Goal: Contribute content: Contribute content

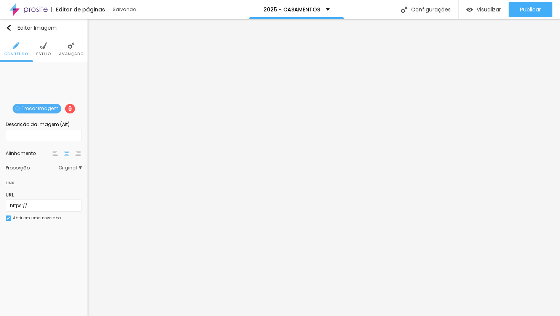
click at [51, 108] on span "Trocar imagem" at bounding box center [37, 109] width 49 height 10
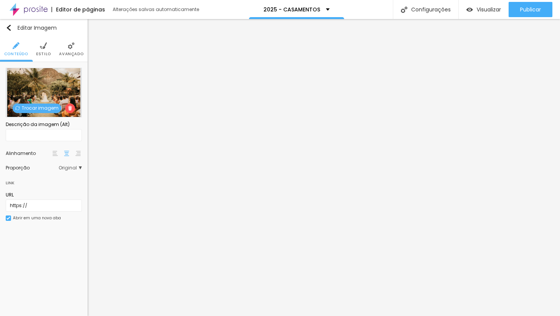
click at [44, 108] on span "Trocar imagem" at bounding box center [37, 109] width 49 height 10
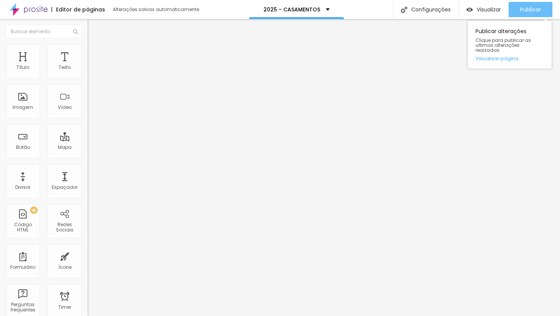
click at [525, 13] on span "Publicar" at bounding box center [530, 9] width 21 height 6
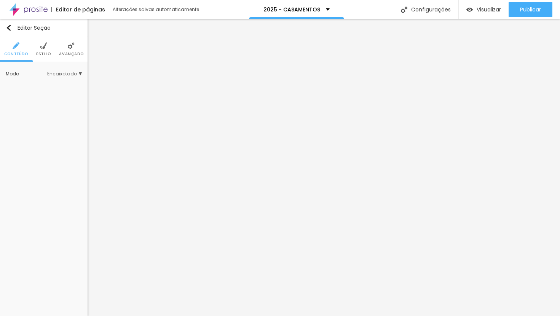
click at [64, 52] on span "Avançado" at bounding box center [71, 54] width 24 height 4
click at [70, 46] on img at bounding box center [71, 45] width 7 height 7
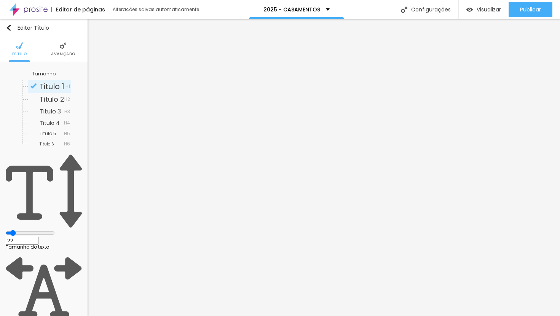
type input "21"
type input "20"
type input "19"
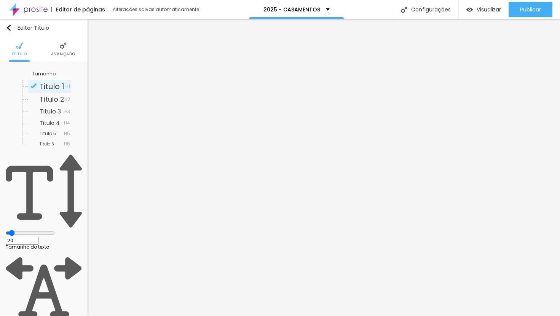
type input "19"
type input "18"
type input "17"
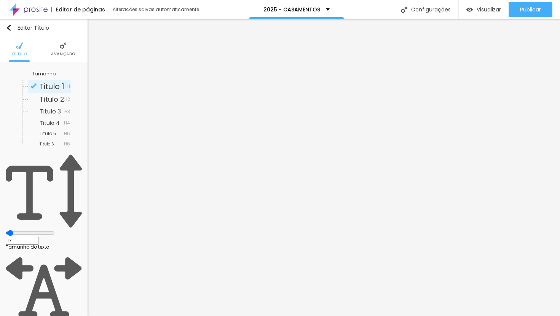
type input "16"
click at [19, 230] on input "range" at bounding box center [30, 233] width 49 height 6
click at [66, 56] on span "Avançado" at bounding box center [63, 54] width 24 height 4
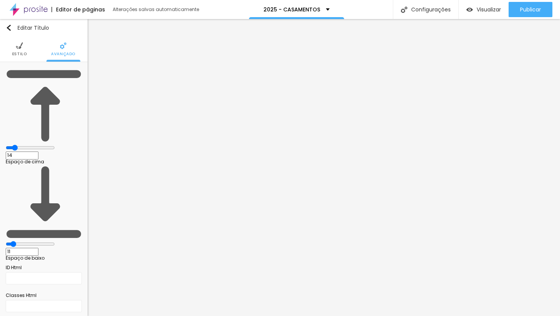
click at [21, 53] on span "Estilo" at bounding box center [19, 54] width 15 height 4
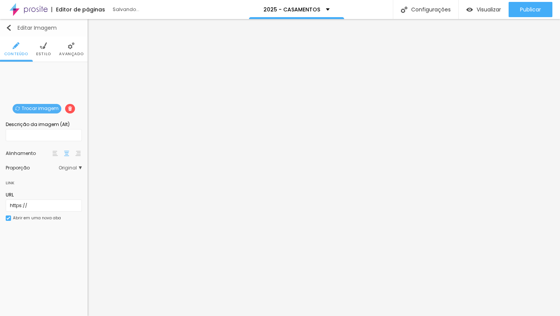
click at [35, 26] on div "Editar Imagem" at bounding box center [31, 28] width 51 height 6
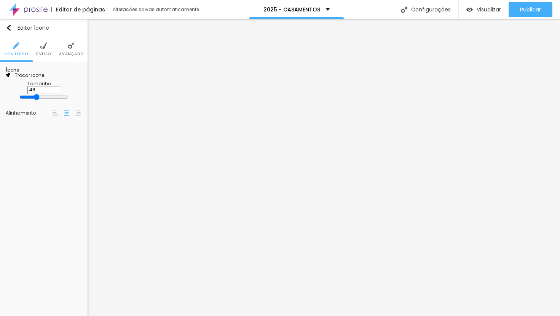
click at [42, 78] on span "Trocar icone" at bounding box center [27, 75] width 34 height 6
type input "[PERSON_NAME]"
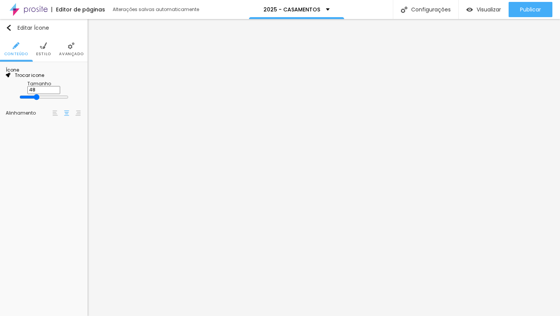
type input "52"
type input "54"
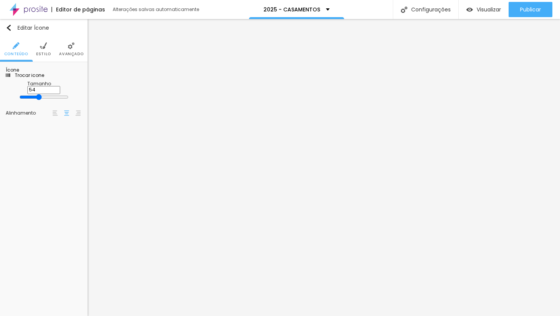
type input "56"
type input "58"
type input "62"
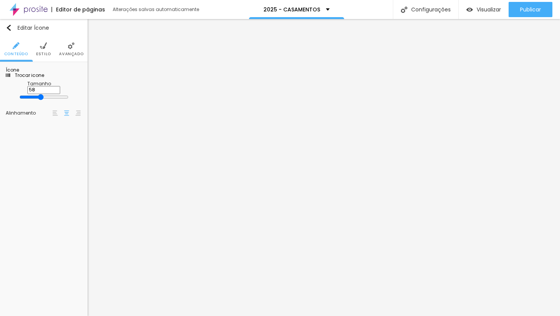
type input "62"
type input "66"
type input "68"
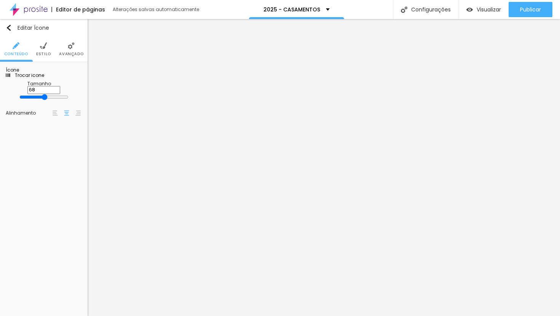
type input "70"
type input "72"
type input "74"
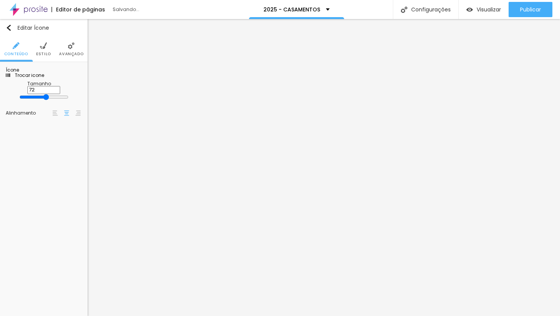
type input "74"
type input "76"
type input "78"
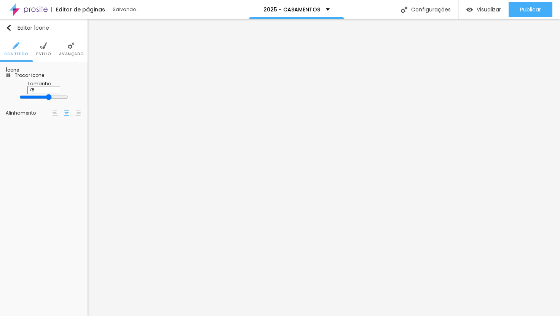
type input "80"
type input "82"
type input "84"
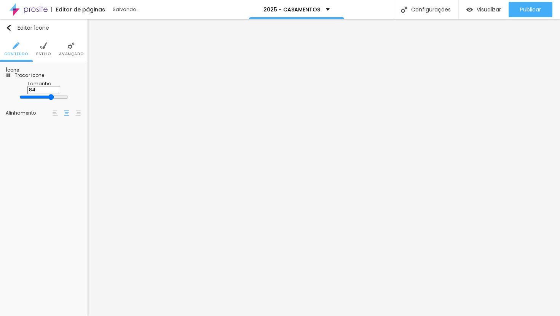
drag, startPoint x: 34, startPoint y: 142, endPoint x: 55, endPoint y: 142, distance: 21.3
type input "84"
click at [55, 100] on input "range" at bounding box center [43, 97] width 49 height 6
click at [40, 52] on span "Estilo" at bounding box center [43, 54] width 15 height 4
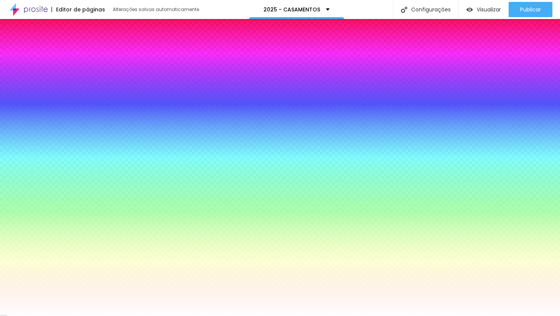
click at [64, 50] on li "Avançado" at bounding box center [71, 49] width 24 height 25
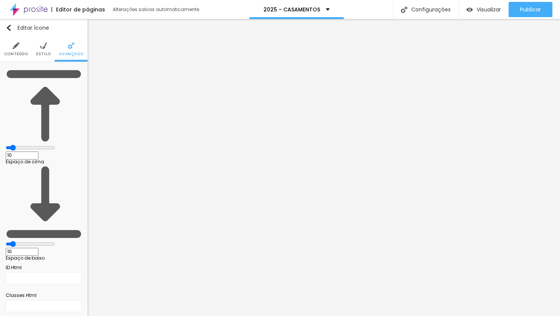
click at [38, 53] on span "Estilo" at bounding box center [43, 54] width 15 height 4
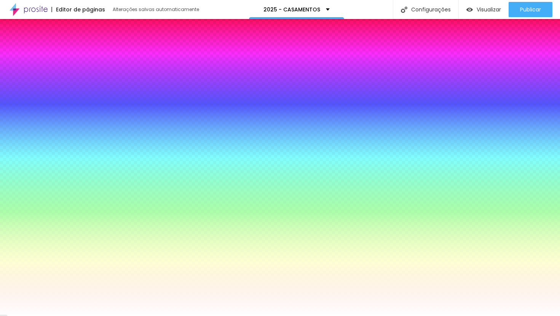
type input "5"
type input "35"
type input "40"
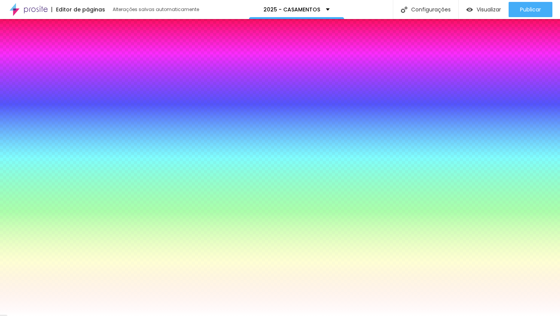
type input "40"
type input "45"
type input "50"
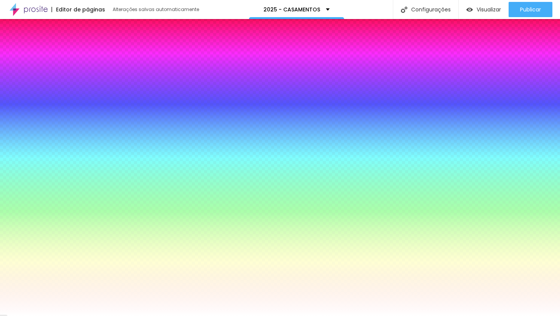
type input "25"
type input "20"
type input "15"
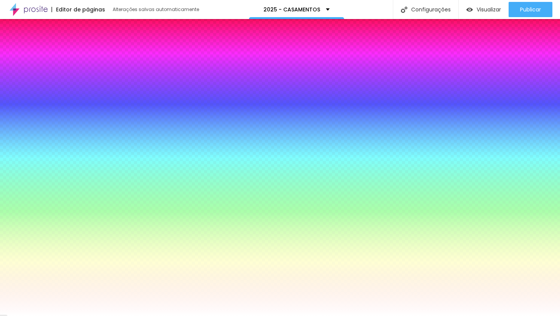
type input "15"
type input "10"
type input "5"
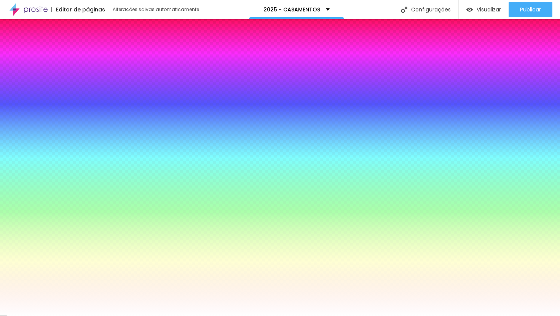
type input "0"
drag, startPoint x: 18, startPoint y: 129, endPoint x: -3, endPoint y: 128, distance: 20.6
click at [6, 210] on input "range" at bounding box center [30, 213] width 49 height 6
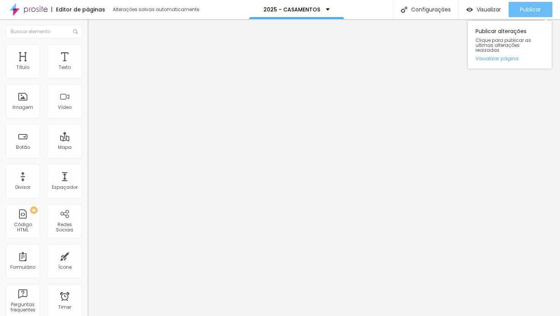
click at [538, 9] on span "Publicar" at bounding box center [530, 9] width 21 height 6
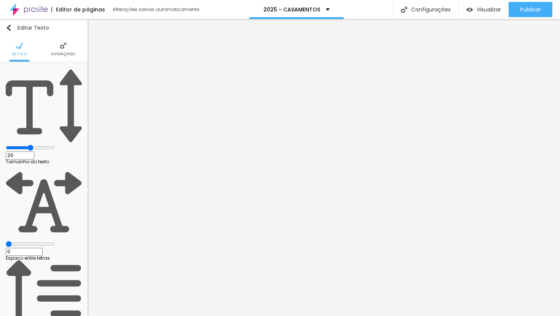
click at [57, 54] on span "Avançado" at bounding box center [63, 54] width 24 height 4
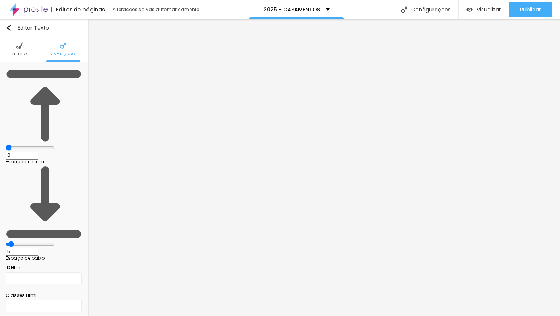
type input "2"
type input "3"
type input "4"
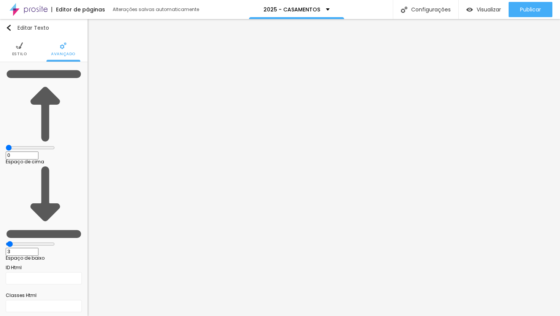
type input "4"
type input "5"
type input "6"
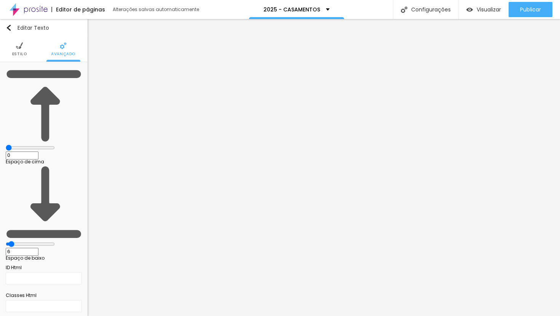
type input "7"
type input "8"
type input "9"
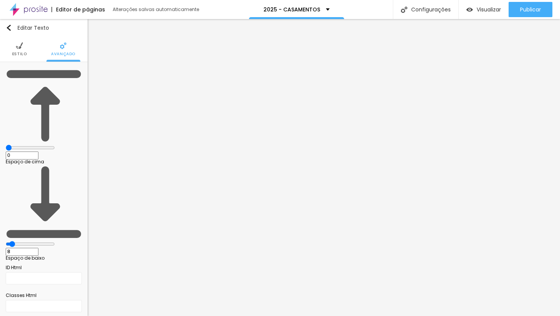
type input "9"
type input "10"
drag, startPoint x: 19, startPoint y: 90, endPoint x: 22, endPoint y: 90, distance: 3.8
type input "10"
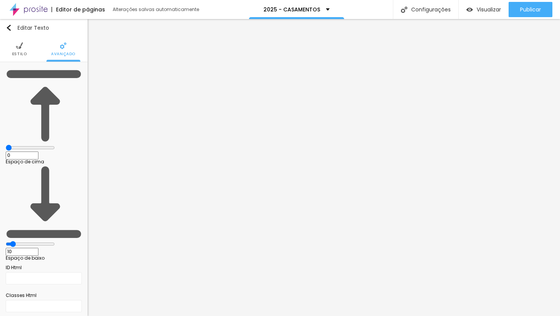
click at [22, 241] on input "range" at bounding box center [30, 244] width 49 height 6
type input "2"
type input "3"
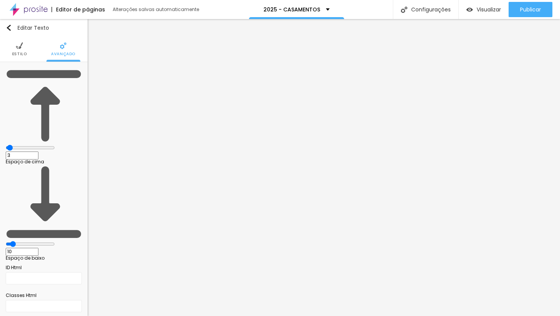
type input "5"
type input "6"
type input "7"
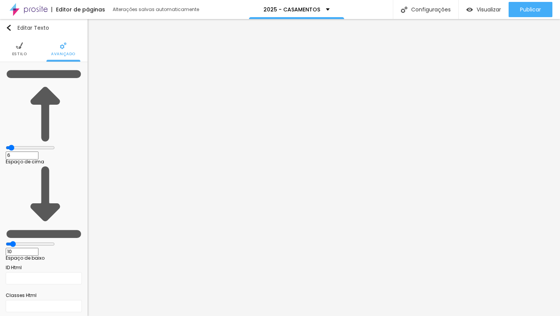
type input "7"
type input "8"
type input "9"
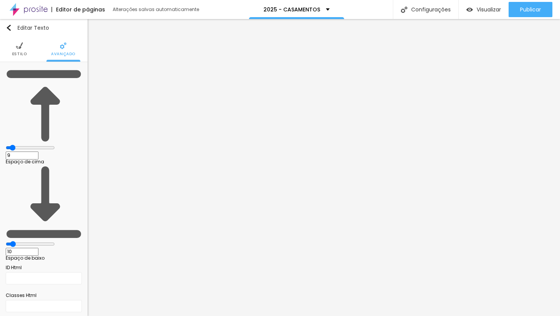
type input "10"
type input "11"
drag, startPoint x: 18, startPoint y: 73, endPoint x: 23, endPoint y: 75, distance: 4.7
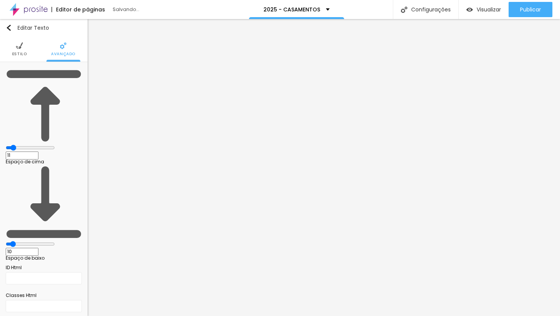
type input "11"
click at [23, 145] on input "range" at bounding box center [30, 148] width 49 height 6
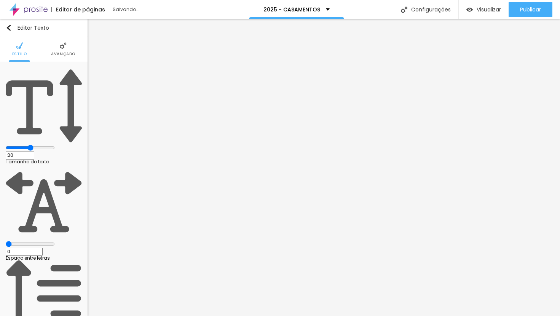
click at [63, 50] on li "Avançado" at bounding box center [63, 49] width 24 height 25
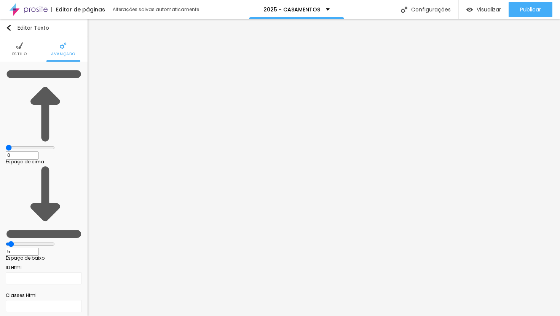
type input "1"
type input "7"
type input "8"
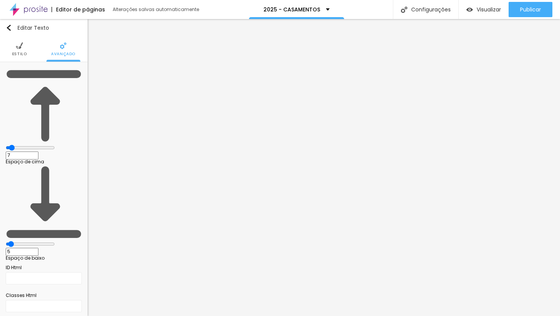
type input "8"
type input "9"
drag, startPoint x: 17, startPoint y: 74, endPoint x: 22, endPoint y: 75, distance: 5.0
type input "9"
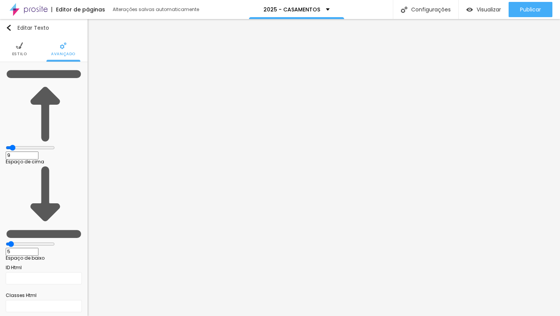
click at [22, 145] on input "range" at bounding box center [30, 148] width 49 height 6
type input "6"
type input "7"
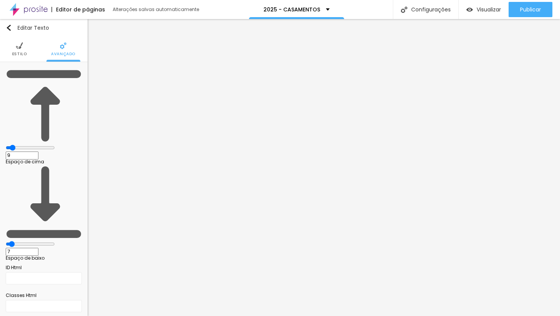
type input "8"
type input "9"
type input "10"
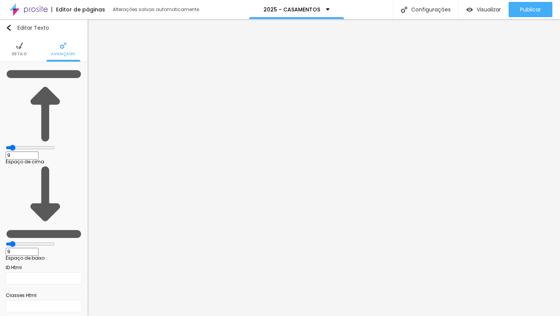
type input "10"
type input "11"
type input "12"
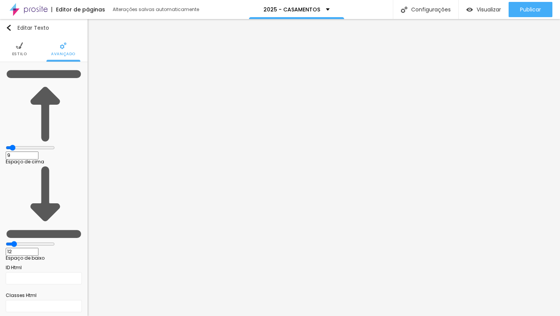
type input "14"
type input "15"
type input "16"
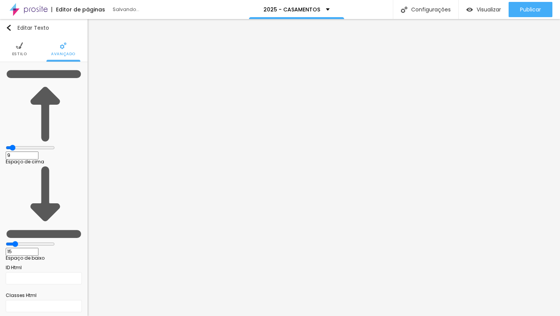
type input "16"
drag, startPoint x: 20, startPoint y: 89, endPoint x: 25, endPoint y: 89, distance: 5.3
type input "16"
click at [25, 241] on input "range" at bounding box center [30, 244] width 49 height 6
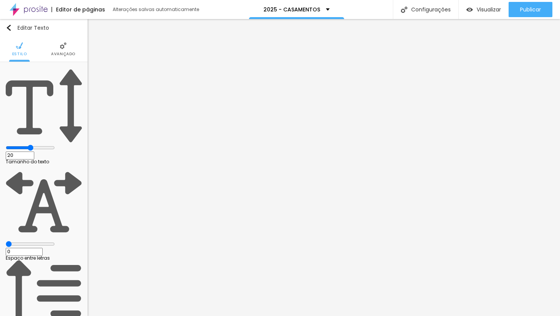
click at [63, 57] on li "Avançado" at bounding box center [63, 49] width 24 height 25
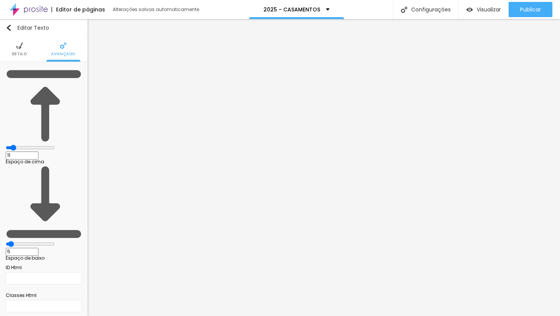
type input "4"
type input "6"
type input "8"
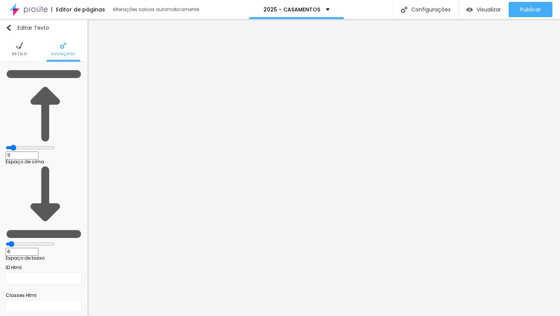
type input "8"
type input "11"
type input "12"
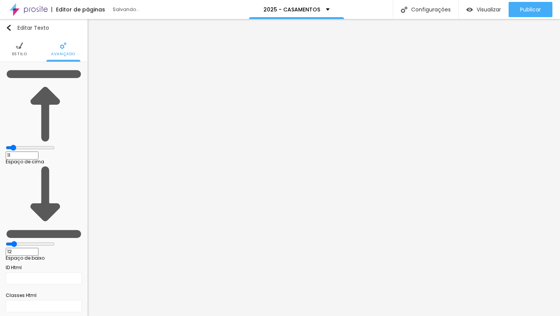
type input "13"
drag, startPoint x: 19, startPoint y: 89, endPoint x: 24, endPoint y: 90, distance: 4.3
type input "13"
click at [24, 241] on input "range" at bounding box center [30, 244] width 49 height 6
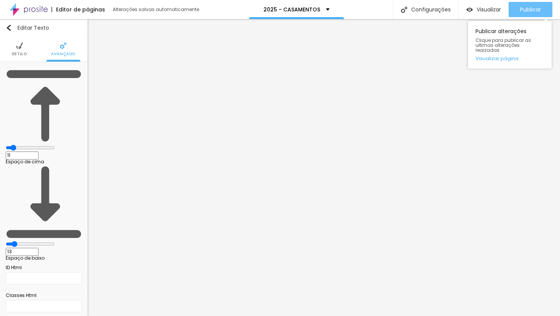
click at [523, 12] on span "Publicar" at bounding box center [530, 9] width 21 height 6
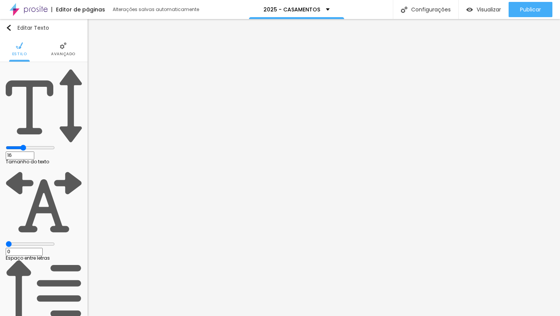
click at [65, 52] on span "Avançado" at bounding box center [63, 54] width 24 height 4
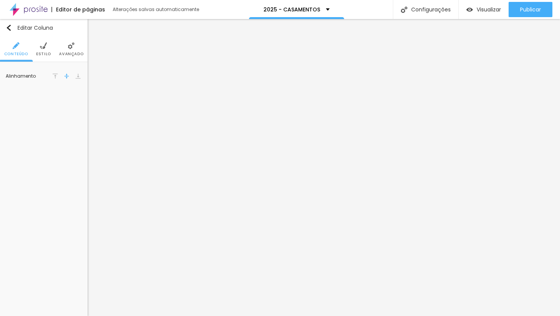
click at [68, 53] on span "Avançado" at bounding box center [71, 54] width 24 height 4
click at [66, 50] on li "Avançado" at bounding box center [71, 49] width 24 height 25
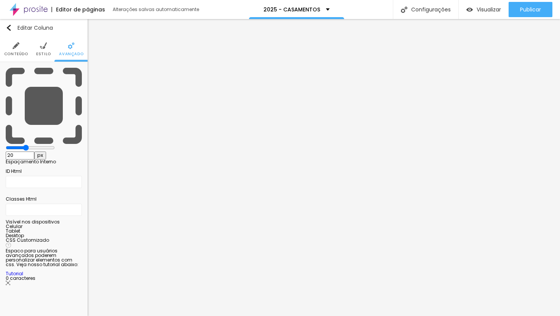
type input "25"
click at [35, 145] on input "range" at bounding box center [30, 148] width 49 height 6
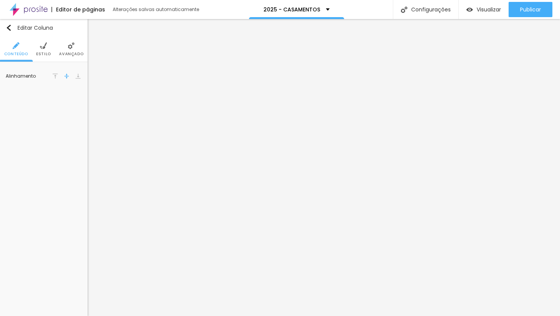
click at [70, 50] on li "Avançado" at bounding box center [71, 49] width 24 height 25
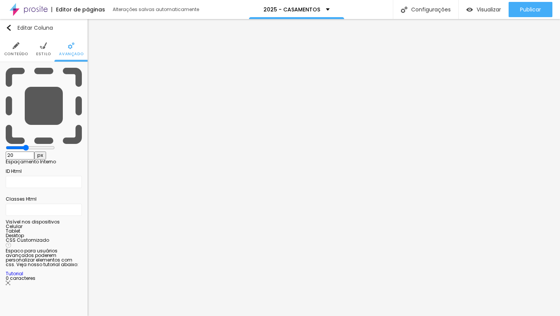
type input "25"
click at [34, 145] on input "range" at bounding box center [30, 148] width 49 height 6
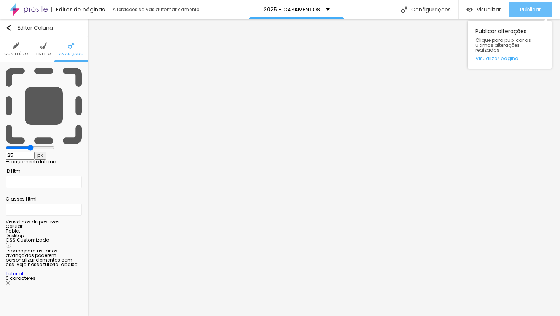
click at [530, 7] on span "Publicar" at bounding box center [530, 9] width 21 height 6
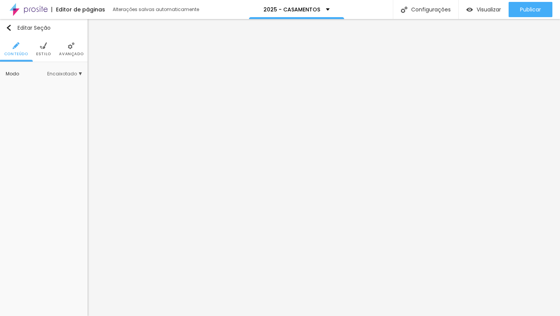
click at [72, 51] on li "Avançado" at bounding box center [71, 49] width 24 height 25
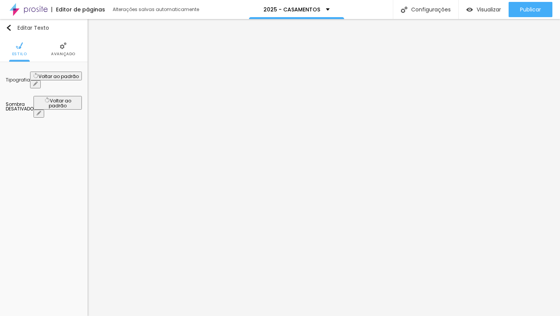
click at [62, 49] on li "Avançado" at bounding box center [63, 49] width 24 height 25
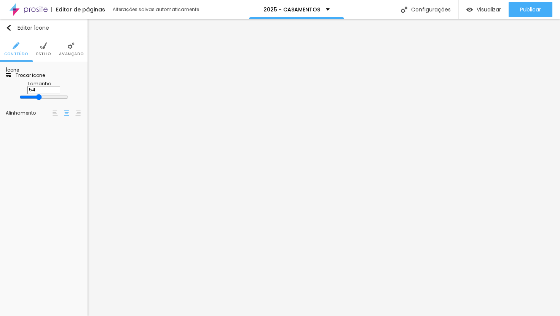
click at [72, 52] on span "Avançado" at bounding box center [71, 54] width 24 height 4
click at [71, 53] on span "Avançado" at bounding box center [71, 54] width 24 height 4
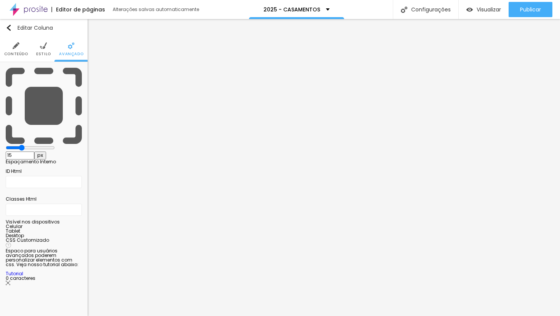
type input "10"
type input "5"
type input "10"
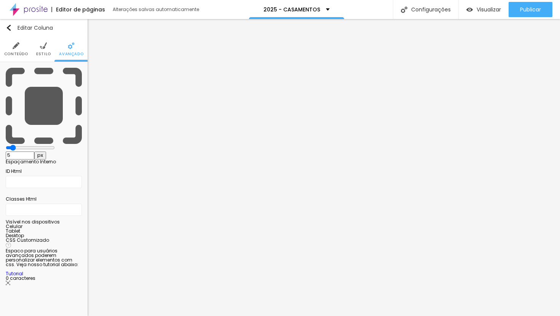
type input "10"
type input "15"
type input "20"
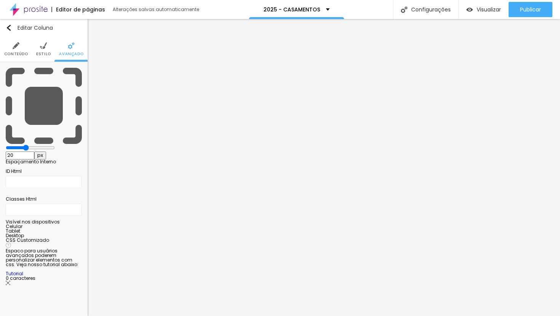
type input "20"
click at [30, 145] on input "range" at bounding box center [30, 148] width 49 height 6
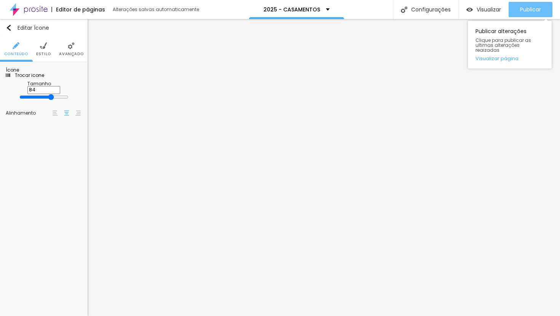
click at [526, 10] on span "Publicar" at bounding box center [530, 9] width 21 height 6
click at [519, 18] on div "Publicar alterações Clique para publicar as ultimas alterações reaizadas Visual…" at bounding box center [510, 42] width 84 height 51
click at [520, 8] on span "Publicar" at bounding box center [530, 9] width 21 height 6
click at [516, 6] on button "Publicar" at bounding box center [530, 9] width 44 height 15
